Goal: Task Accomplishment & Management: Manage account settings

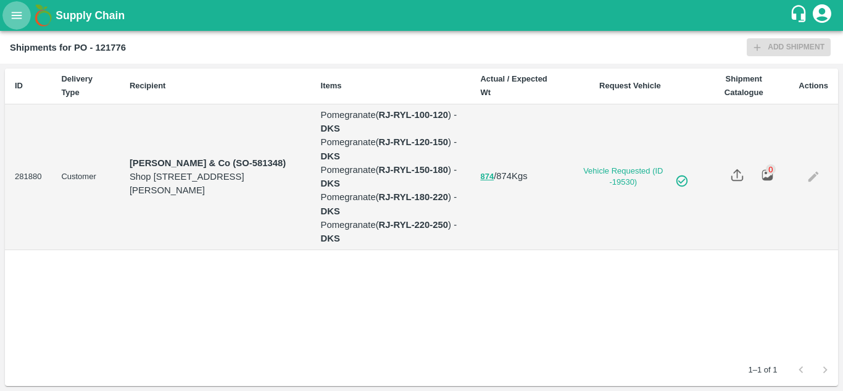
click at [7, 19] on button "open drawer" at bounding box center [16, 15] width 28 height 28
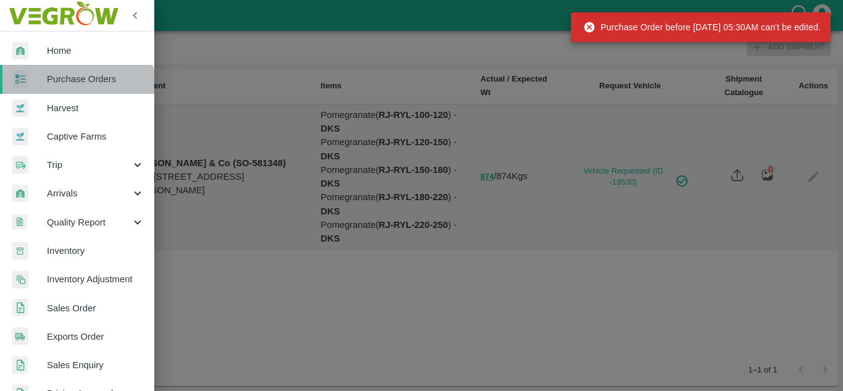
click at [58, 90] on link "Purchase Orders" at bounding box center [77, 79] width 154 height 28
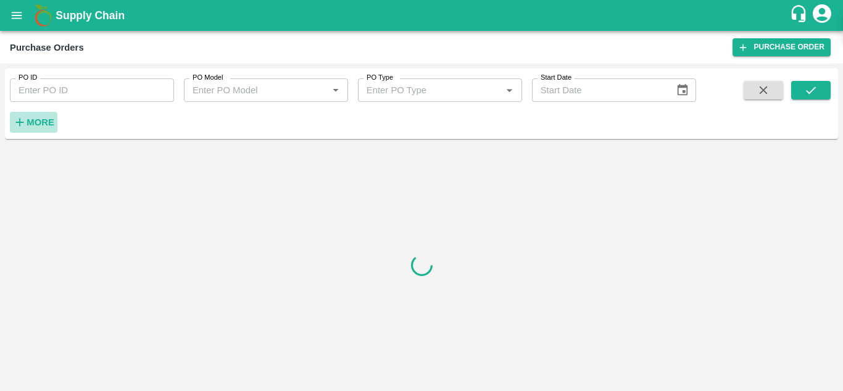
click at [33, 123] on strong "More" at bounding box center [41, 122] width 28 height 10
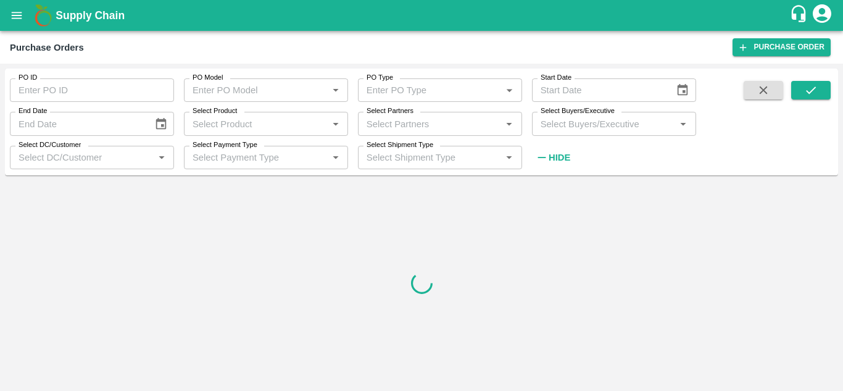
click at [565, 120] on input "Select Buyers/Executive" at bounding box center [604, 123] width 136 height 16
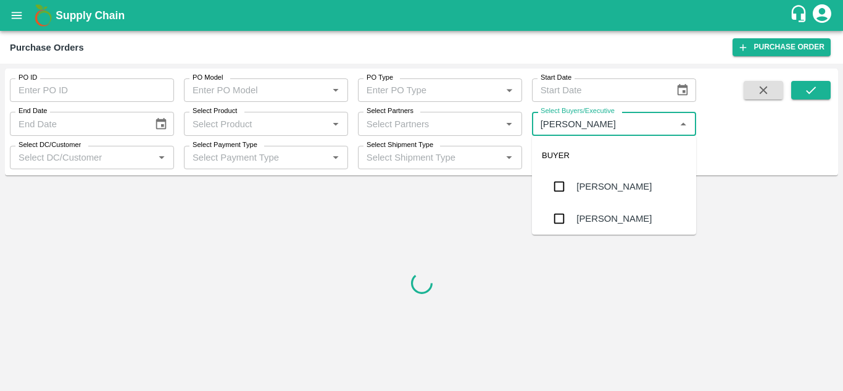
type input "Avinash"
click at [563, 217] on input "checkbox" at bounding box center [559, 218] width 25 height 25
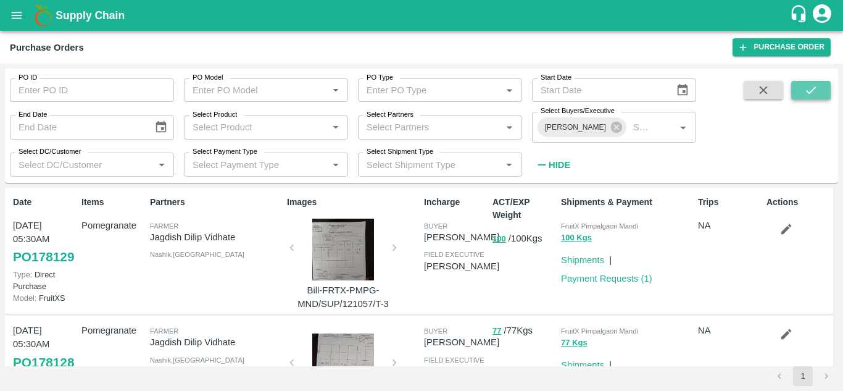
click at [814, 87] on icon "submit" at bounding box center [811, 90] width 14 height 14
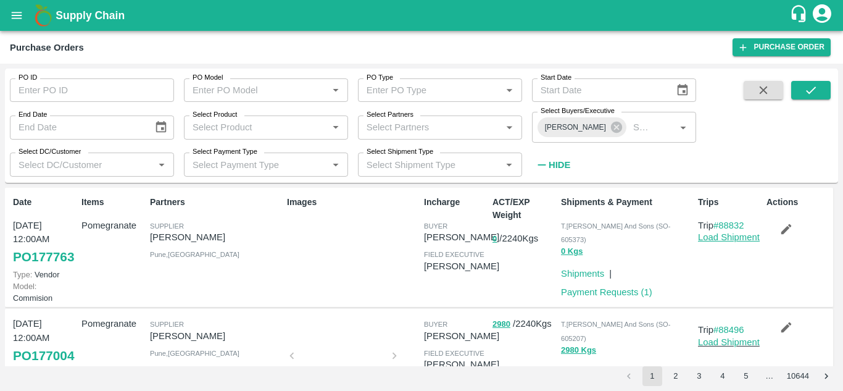
click at [708, 238] on link "Load Shipment" at bounding box center [729, 237] width 62 height 10
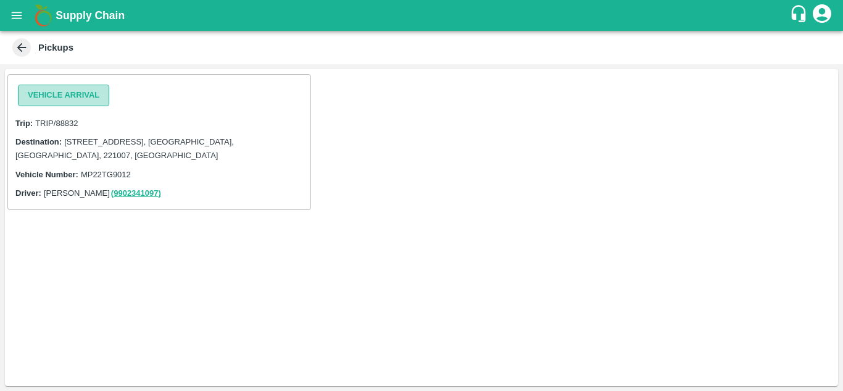
click at [81, 91] on button "Vehicle Arrival" at bounding box center [63, 96] width 91 height 22
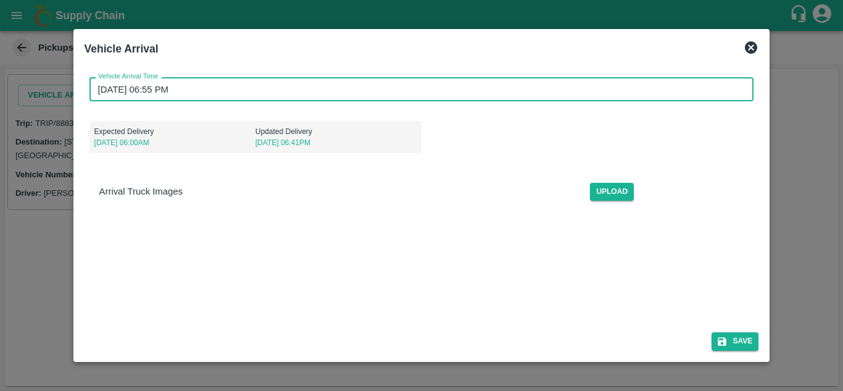
click at [104, 92] on input "[DATE] 06:55 PM" at bounding box center [417, 88] width 656 height 23
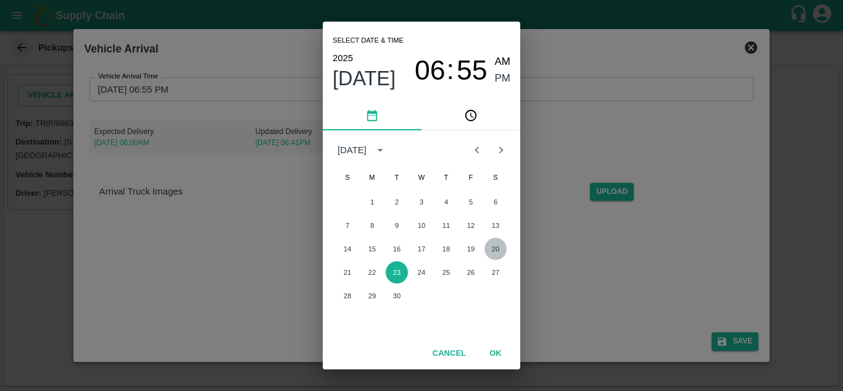
click at [496, 251] on button "20" at bounding box center [495, 249] width 22 height 22
type input "[DATE] 06:55 PM"
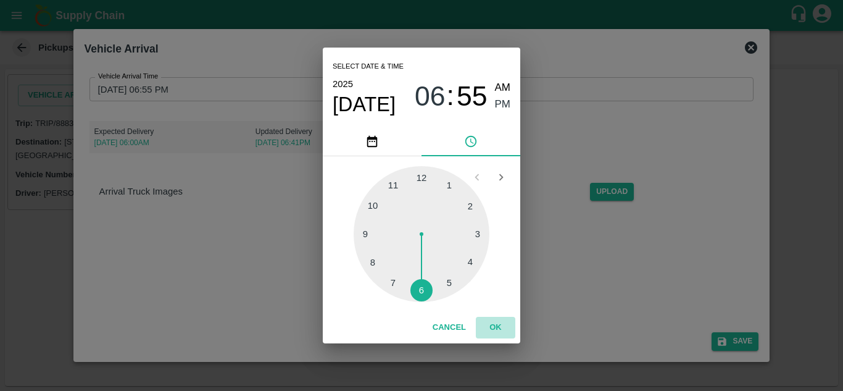
click at [493, 328] on button "OK" at bounding box center [495, 328] width 39 height 22
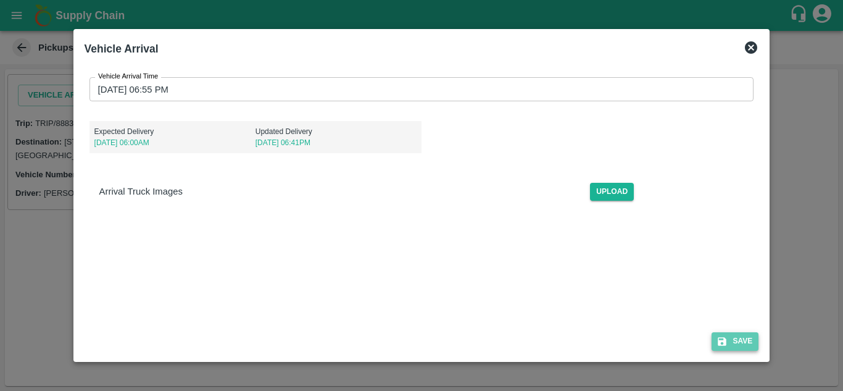
click at [728, 342] on icon "submit" at bounding box center [721, 341] width 11 height 11
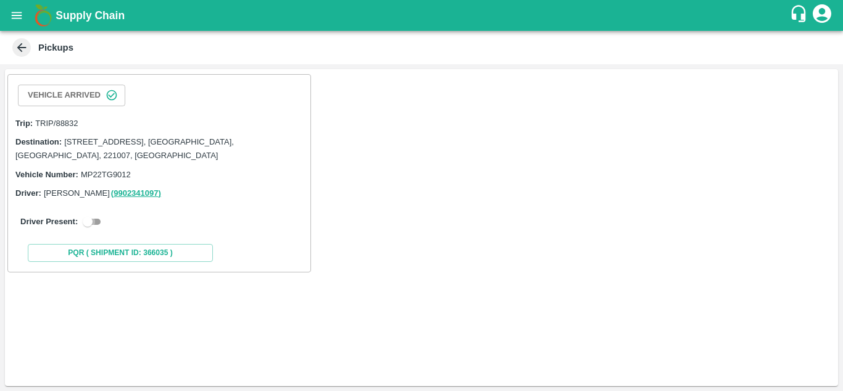
click at [100, 223] on input "checkbox" at bounding box center [87, 221] width 44 height 15
checkbox input "true"
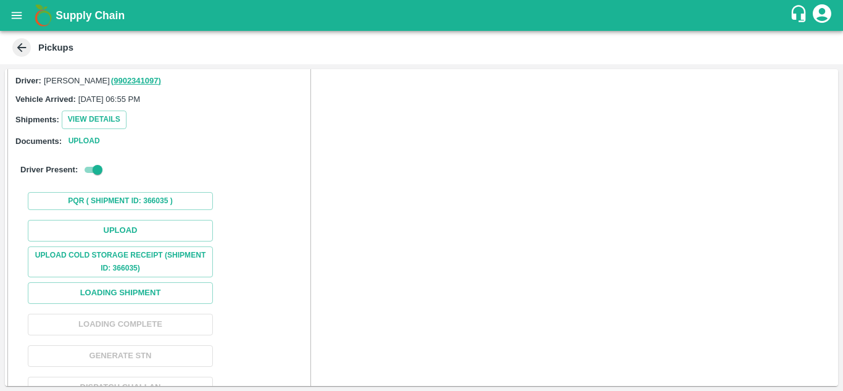
scroll to position [113, 0]
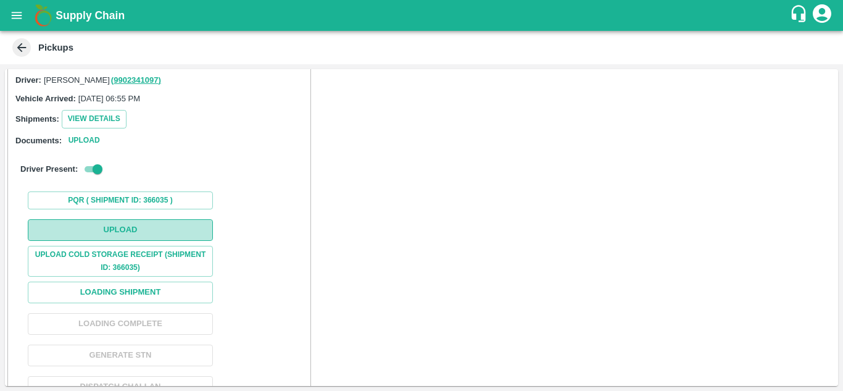
click at [111, 233] on button "Upload" at bounding box center [120, 230] width 185 height 22
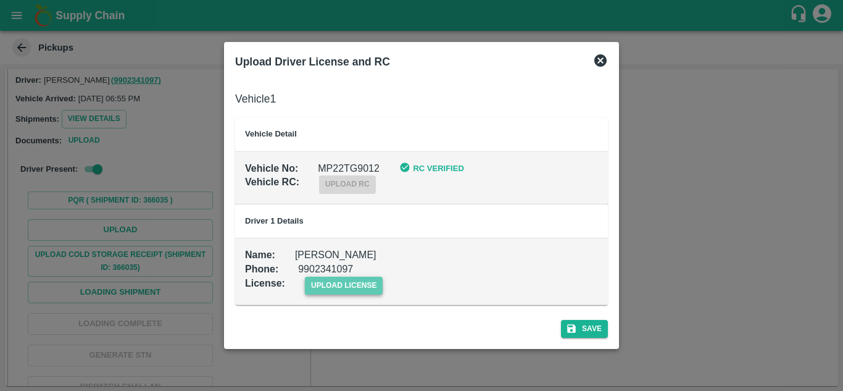
click at [341, 291] on span "upload license" at bounding box center [344, 285] width 78 height 18
click at [0, 0] on input "upload license" at bounding box center [0, 0] width 0 height 0
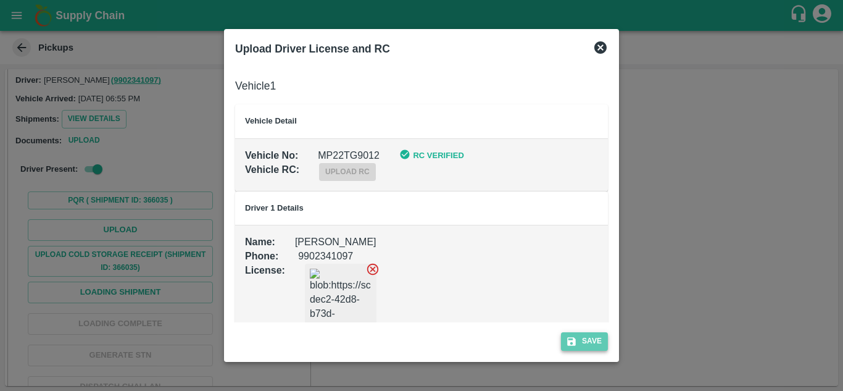
click at [584, 345] on button "Save" at bounding box center [584, 341] width 47 height 18
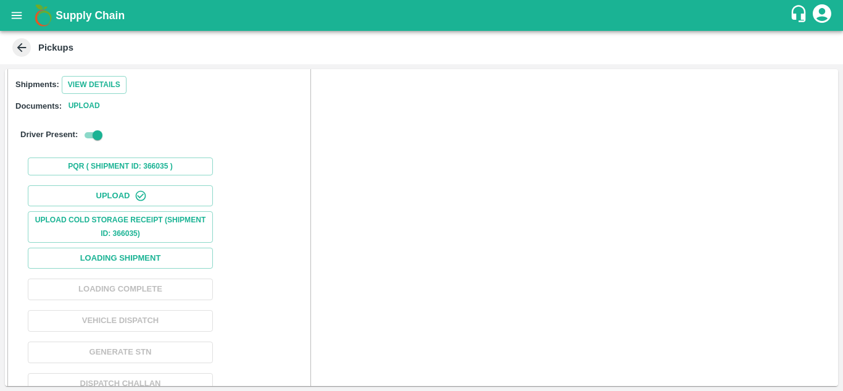
scroll to position [167, 0]
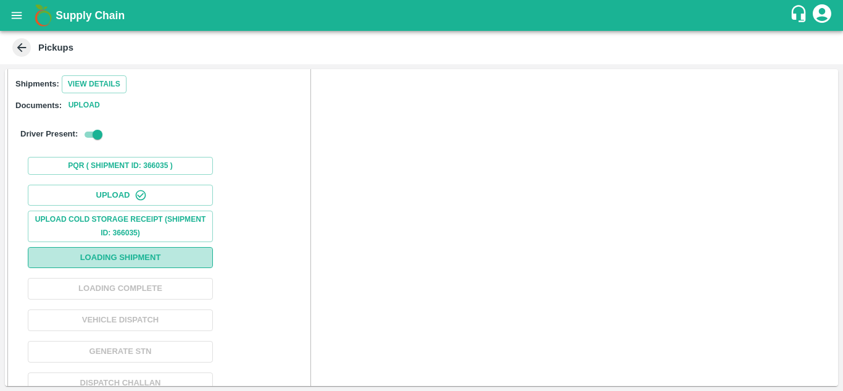
click at [127, 261] on button "Loading Shipment" at bounding box center [120, 258] width 185 height 22
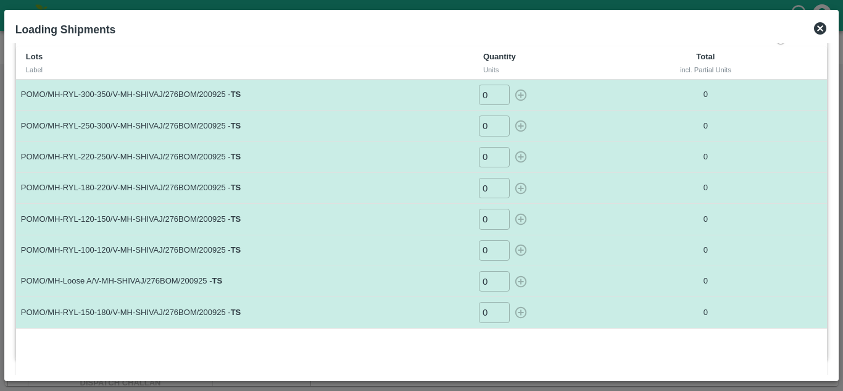
scroll to position [35, 0]
click at [489, 278] on input "0" at bounding box center [494, 280] width 31 height 20
click at [523, 280] on icon "button" at bounding box center [521, 281] width 14 height 14
type input "0"
click at [487, 250] on input "0" at bounding box center [494, 249] width 31 height 20
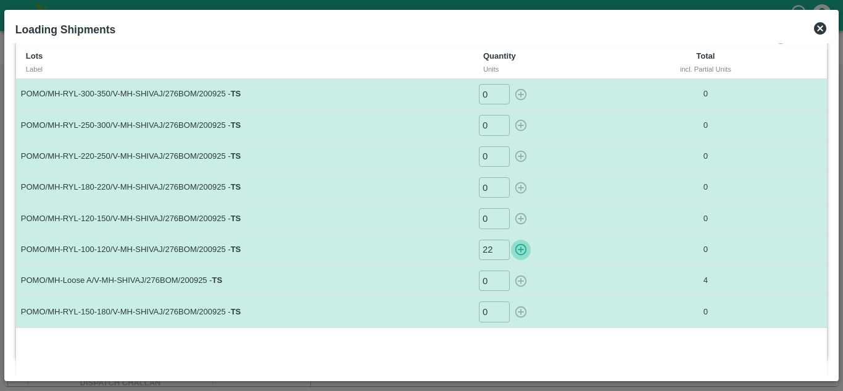
click at [520, 247] on icon "button" at bounding box center [521, 250] width 12 height 12
type input "0"
click at [489, 219] on input "0" at bounding box center [494, 218] width 31 height 20
click at [519, 220] on icon "button" at bounding box center [521, 219] width 12 height 12
type input "0"
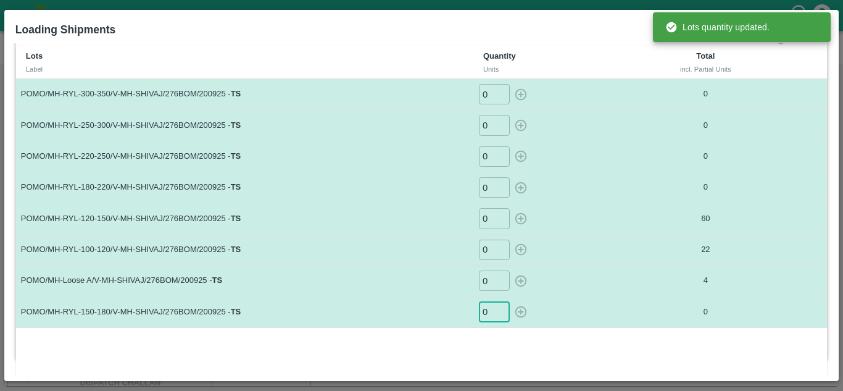
click at [487, 307] on input "0" at bounding box center [494, 311] width 31 height 20
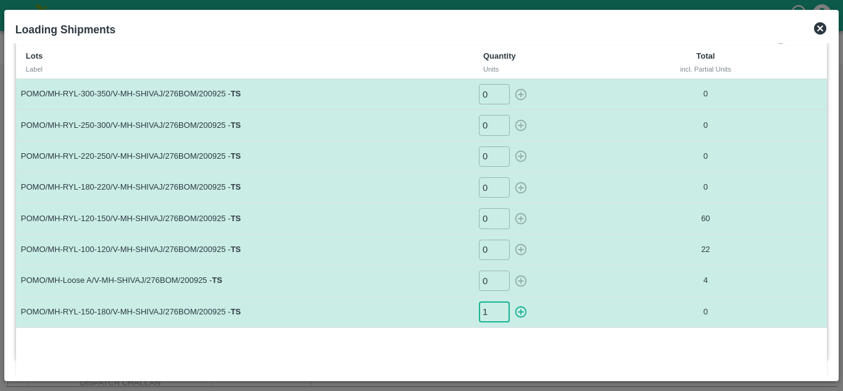
click at [520, 311] on icon "button" at bounding box center [521, 312] width 14 height 14
type input "0"
click at [489, 191] on input "0" at bounding box center [494, 187] width 31 height 20
click at [519, 188] on icon "button" at bounding box center [521, 187] width 12 height 12
type input "0"
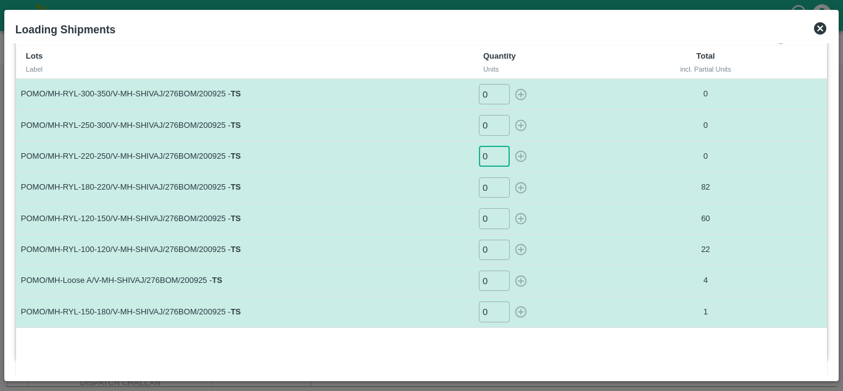
click at [488, 158] on input "0" at bounding box center [494, 156] width 31 height 20
type input "71"
click at [487, 127] on input "0" at bounding box center [494, 125] width 31 height 20
type input "2"
type input "42"
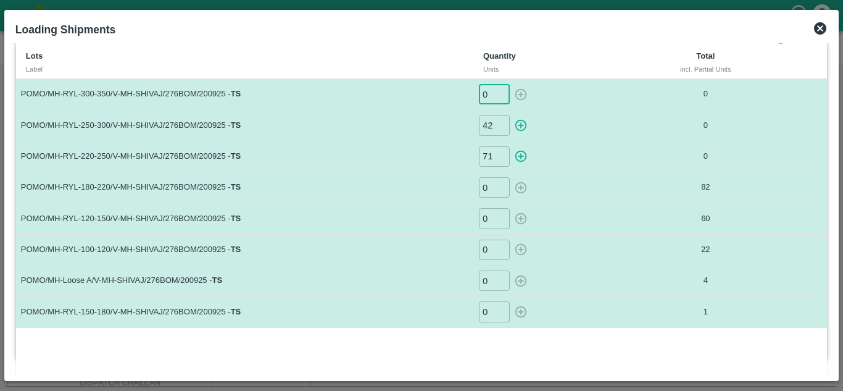
click at [494, 91] on input "0" at bounding box center [494, 94] width 31 height 20
type input "11"
click at [519, 157] on icon "button" at bounding box center [521, 157] width 12 height 12
type input "0"
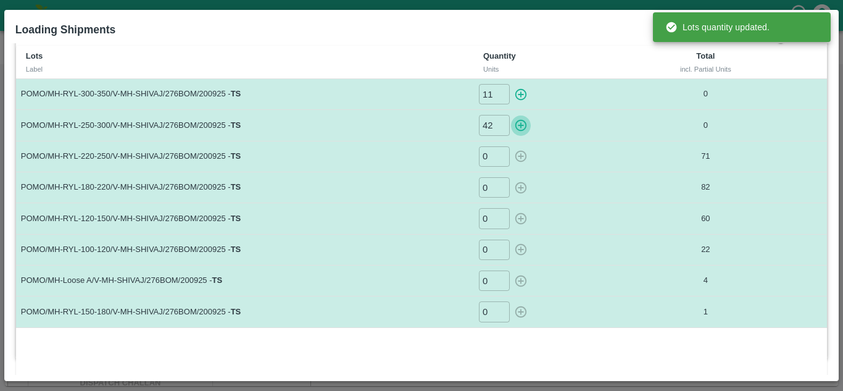
click at [518, 123] on icon "button" at bounding box center [521, 125] width 14 height 14
type input "0"
click at [516, 93] on icon "button" at bounding box center [521, 95] width 14 height 14
type input "0"
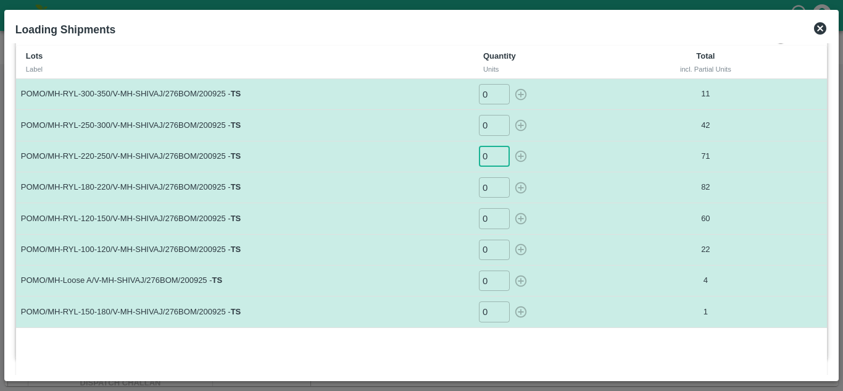
click at [488, 154] on input "0" at bounding box center [494, 156] width 31 height 20
click at [520, 153] on icon "button" at bounding box center [521, 156] width 14 height 14
type input "0"
click at [485, 186] on input "0" at bounding box center [494, 187] width 31 height 20
click at [522, 186] on icon "button" at bounding box center [521, 188] width 14 height 14
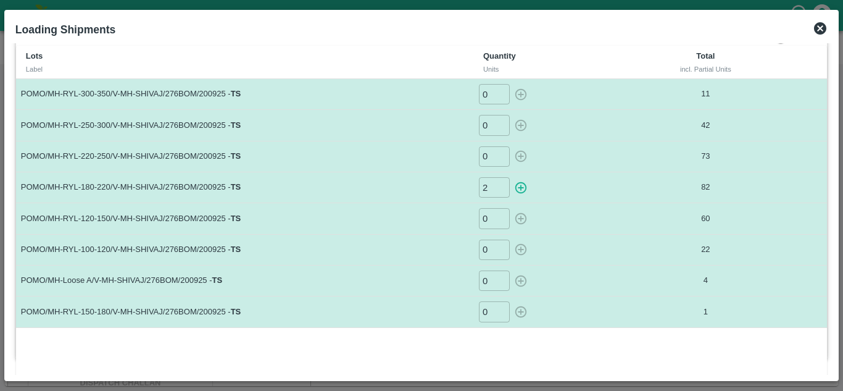
type input "0"
click at [816, 30] on icon at bounding box center [820, 28] width 12 height 12
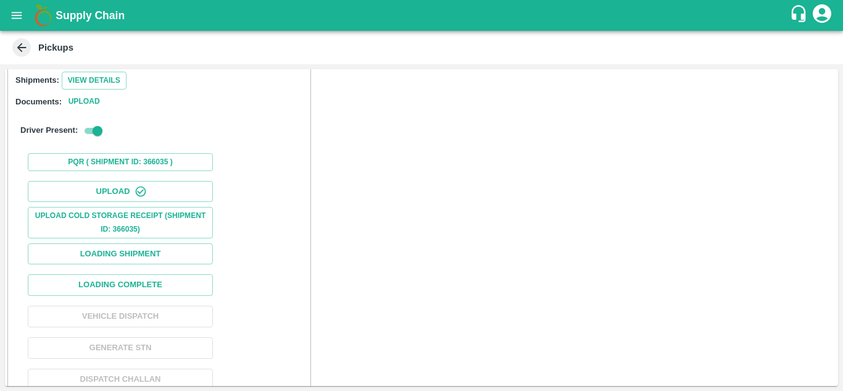
scroll to position [190, 0]
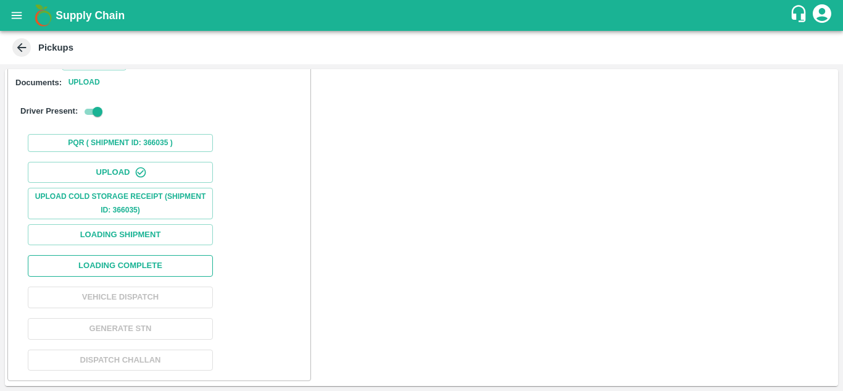
click at [96, 263] on button "Loading Complete" at bounding box center [120, 266] width 185 height 22
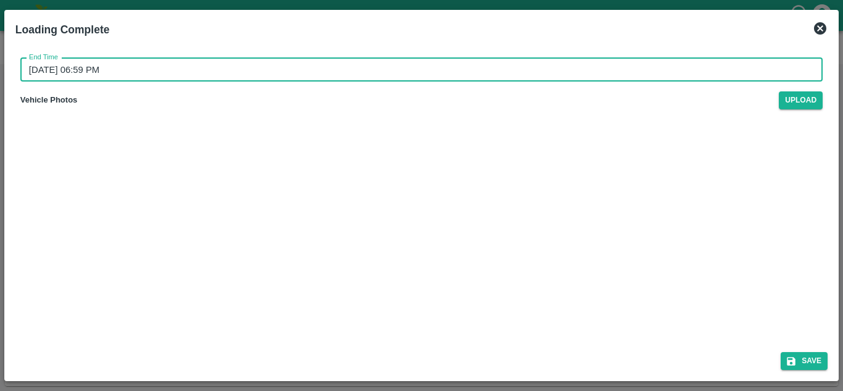
click at [38, 65] on input "[DATE] 06:59 PM" at bounding box center [417, 69] width 794 height 23
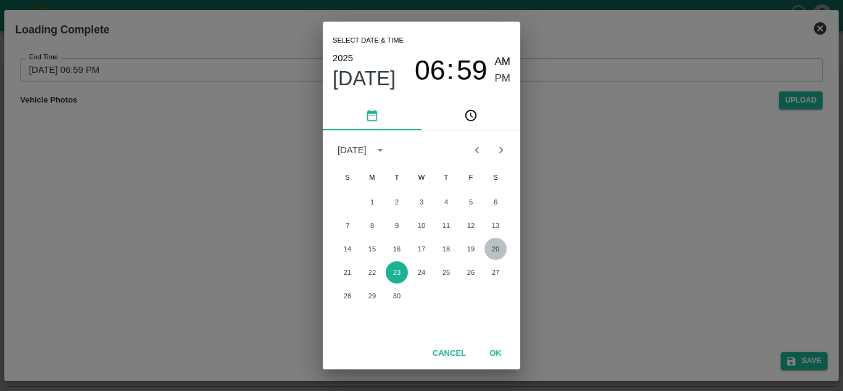
click at [491, 252] on button "20" at bounding box center [495, 249] width 22 height 22
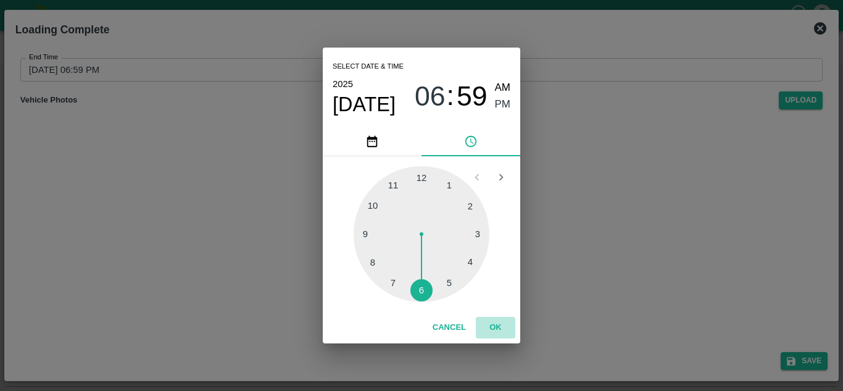
click at [502, 321] on button "OK" at bounding box center [495, 328] width 39 height 22
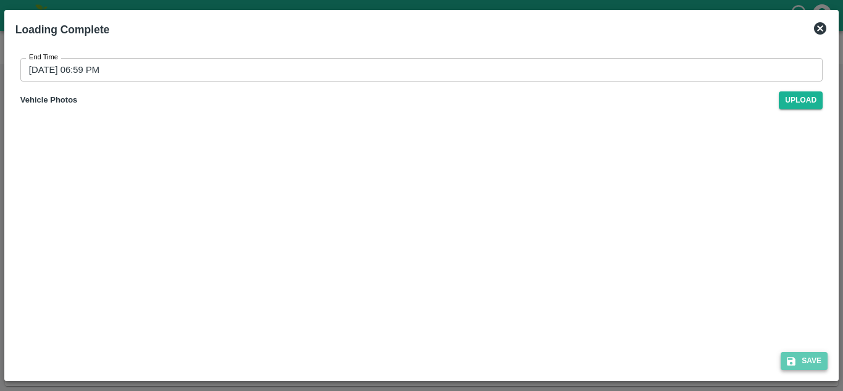
click at [808, 359] on button "Save" at bounding box center [804, 361] width 47 height 18
type input "[DATE] 06:59 PM"
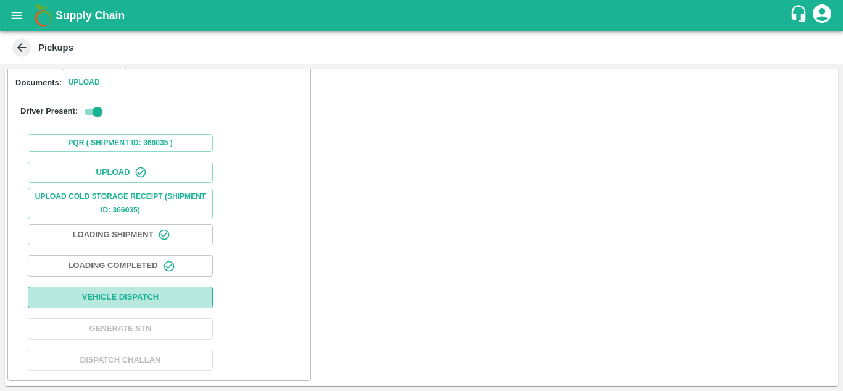
click at [170, 288] on button "Vehicle Dispatch" at bounding box center [120, 297] width 185 height 22
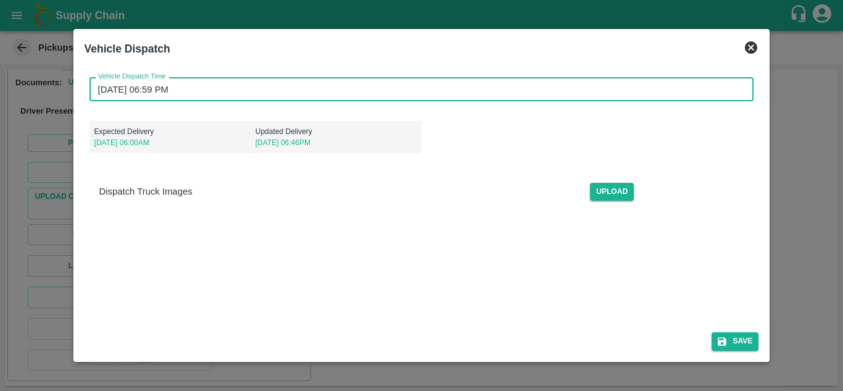
click at [99, 88] on input "[DATE] 06:59 PM" at bounding box center [417, 88] width 656 height 23
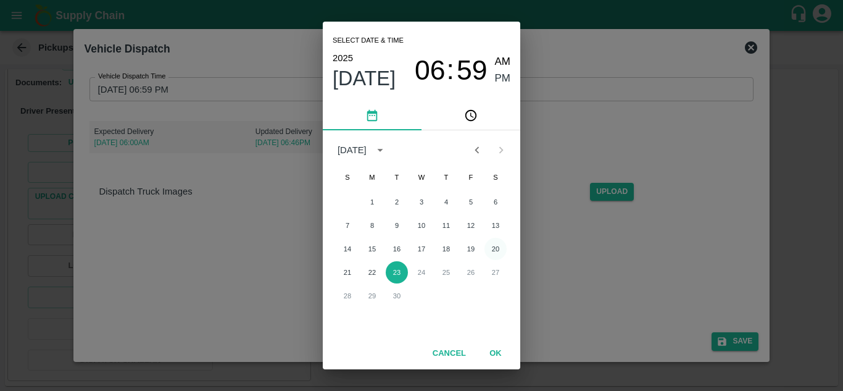
click at [491, 249] on button "20" at bounding box center [495, 249] width 22 height 22
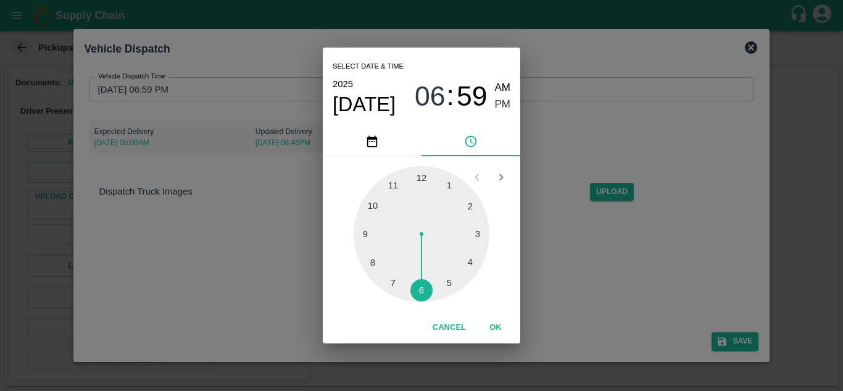
click at [375, 202] on div at bounding box center [422, 234] width 136 height 136
type input "[DATE] 10:59 PM"
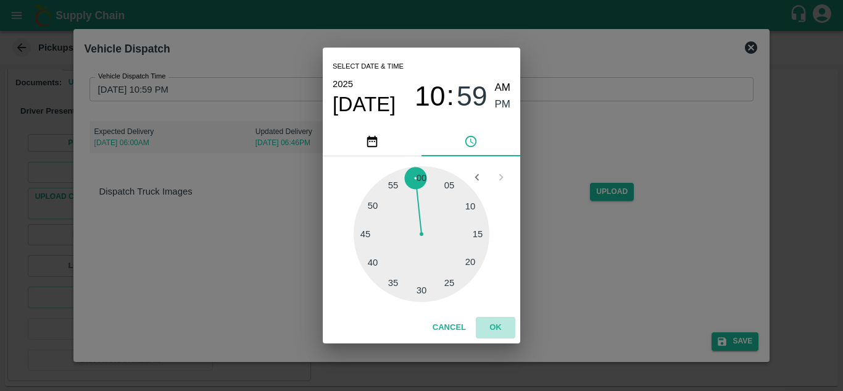
click at [494, 325] on button "OK" at bounding box center [495, 328] width 39 height 22
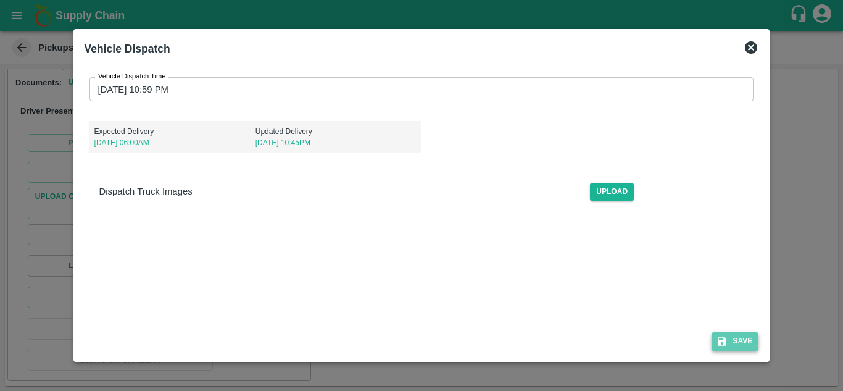
click at [755, 342] on button "Save" at bounding box center [734, 341] width 47 height 18
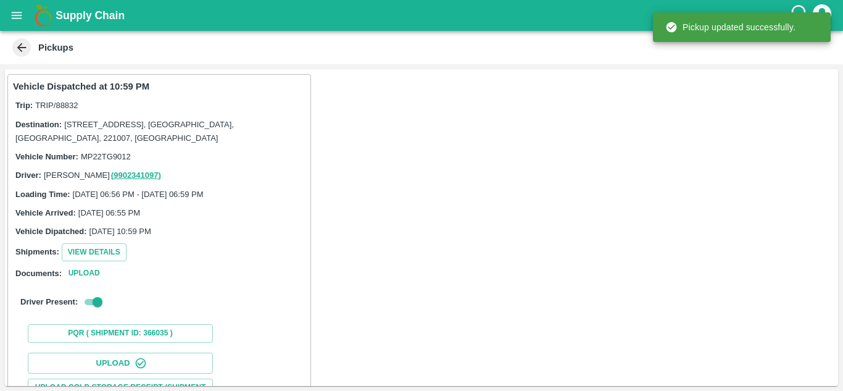
scroll to position [191, 0]
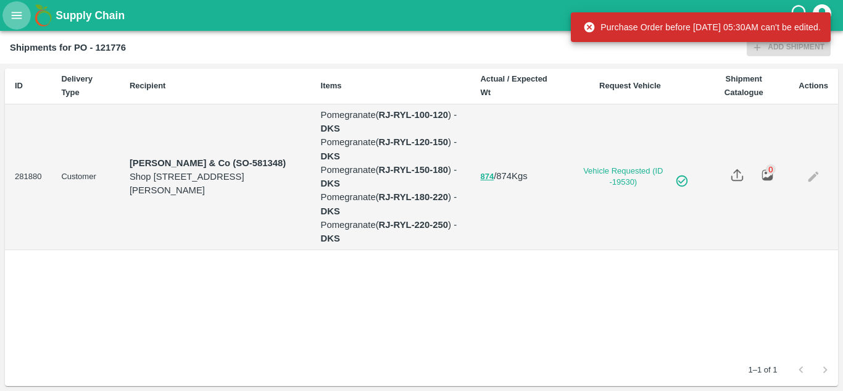
click at [19, 21] on icon "open drawer" at bounding box center [17, 16] width 14 height 14
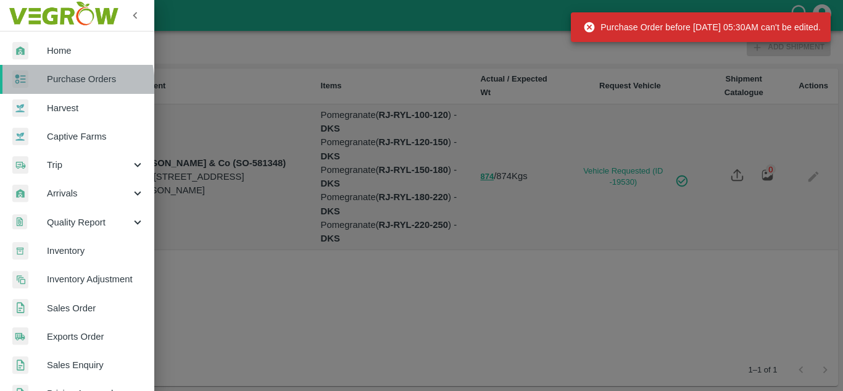
click at [38, 87] on div at bounding box center [29, 79] width 35 height 18
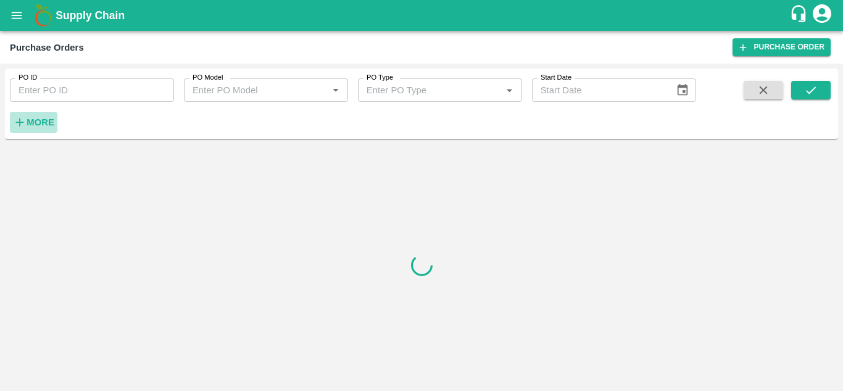
click at [26, 125] on icon "button" at bounding box center [20, 122] width 14 height 14
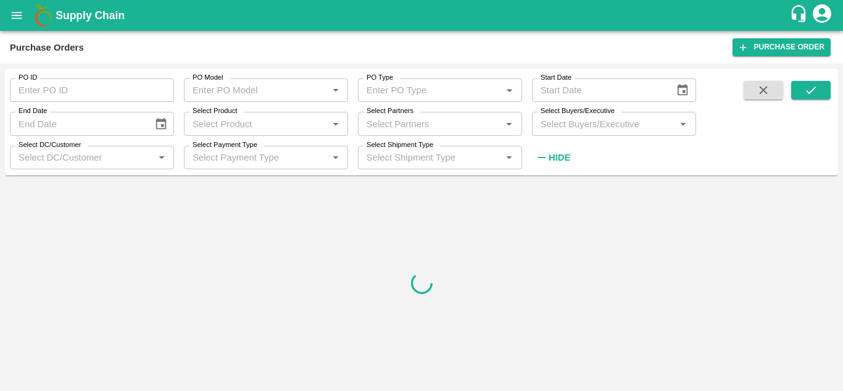
click at [569, 126] on input "Select Buyers/Executive" at bounding box center [604, 123] width 136 height 16
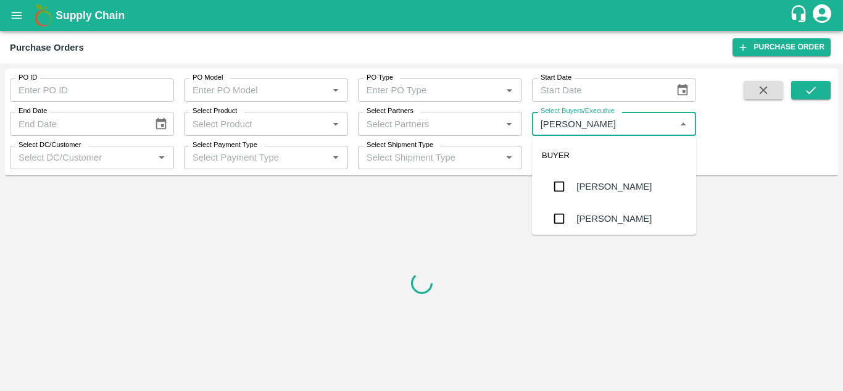
type input "Avinash"
click at [562, 218] on input "checkbox" at bounding box center [559, 218] width 25 height 25
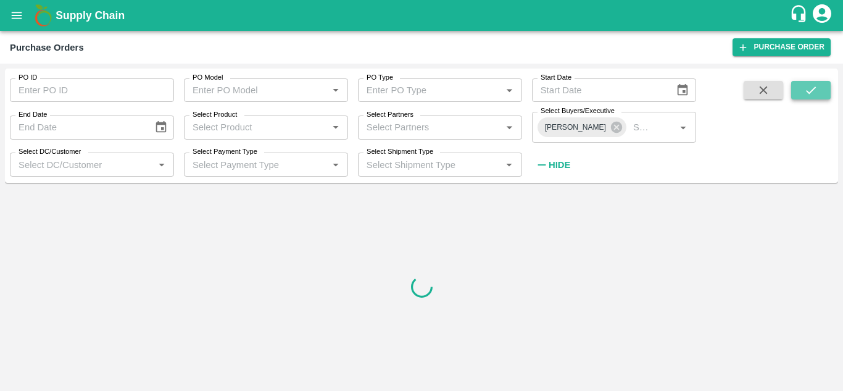
click at [804, 85] on icon "submit" at bounding box center [811, 90] width 14 height 14
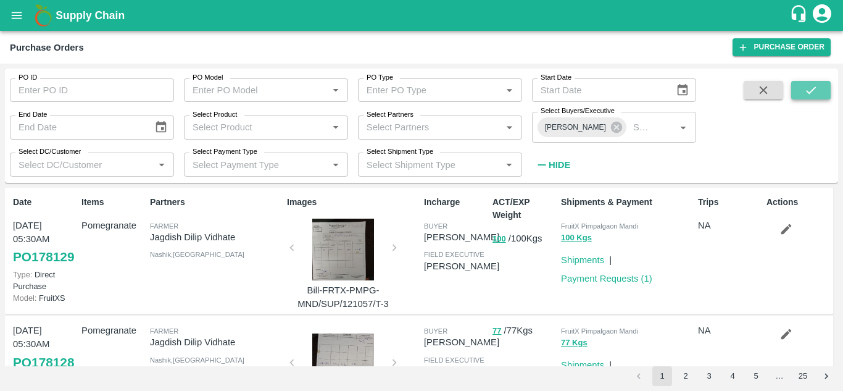
click at [805, 94] on icon "submit" at bounding box center [811, 90] width 14 height 14
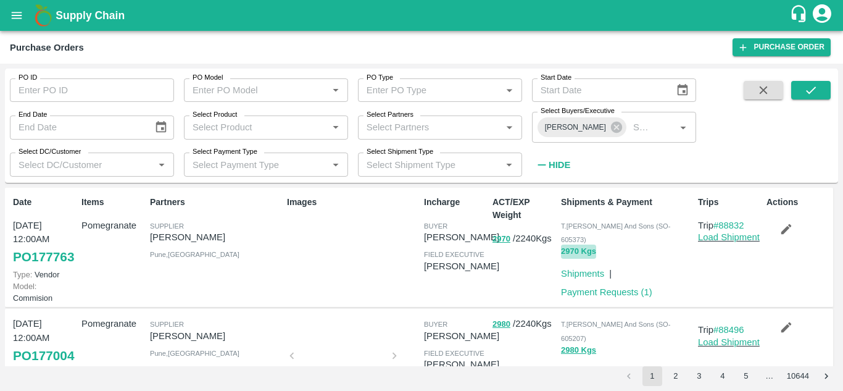
click at [570, 244] on button "2970 Kgs" at bounding box center [578, 251] width 35 height 14
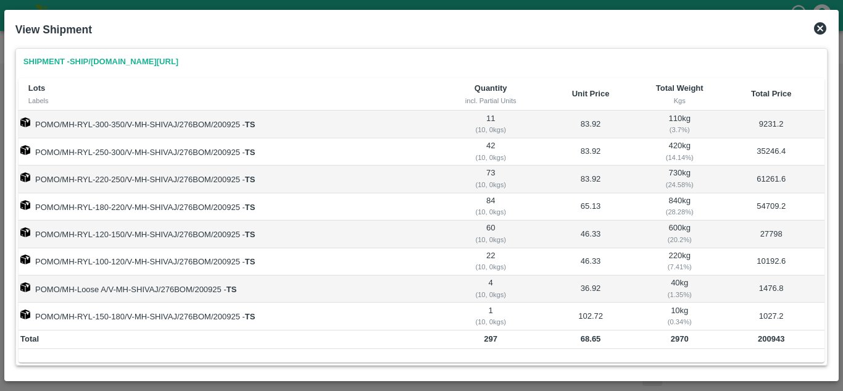
scroll to position [12, 0]
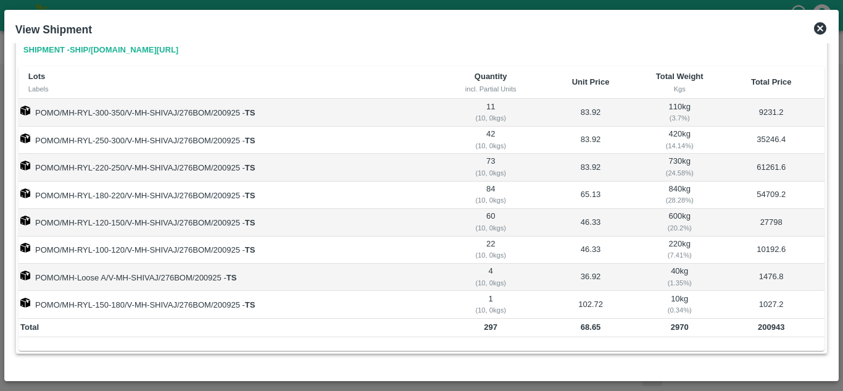
click at [815, 27] on icon at bounding box center [820, 28] width 12 height 12
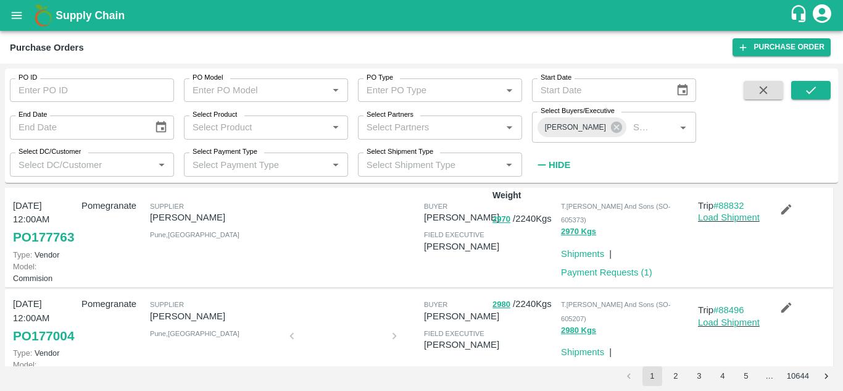
scroll to position [0, 0]
